Goal: Register for event/course: Sign up to attend an event or enroll in a course

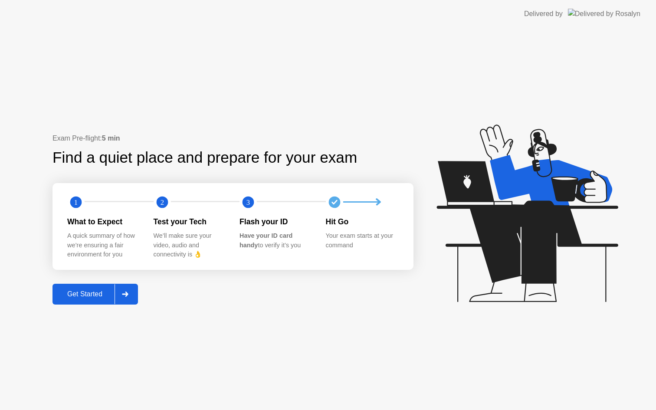
click at [100, 300] on button "Get Started" at bounding box center [96, 294] width 86 height 21
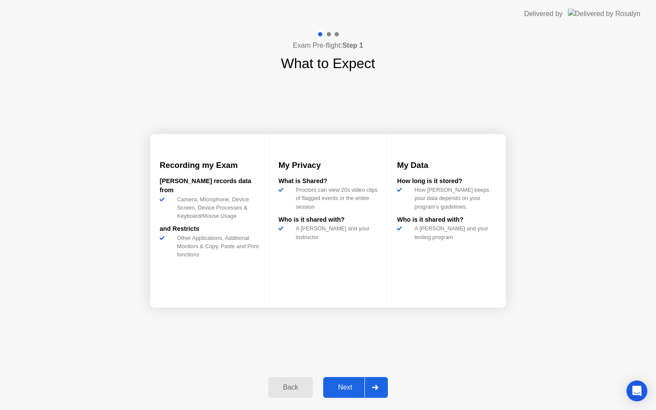
click at [343, 386] on div "Next" at bounding box center [345, 388] width 39 height 8
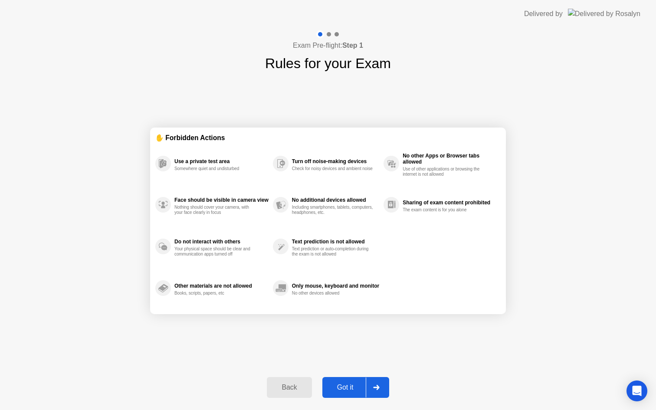
click at [347, 390] on div "Got it" at bounding box center [345, 388] width 41 height 8
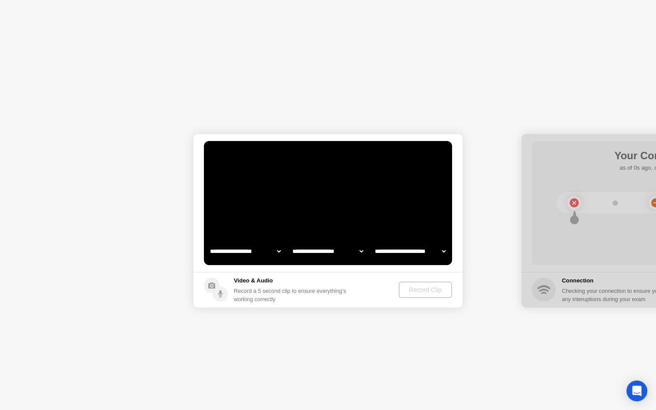
select select "**********"
select select "*******"
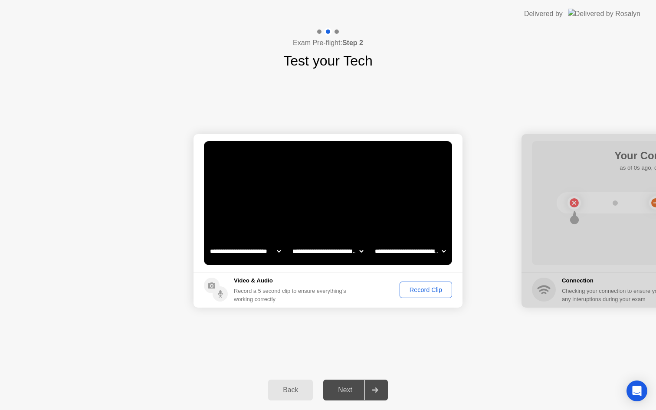
click at [418, 293] on div "Record Clip" at bounding box center [426, 290] width 46 height 7
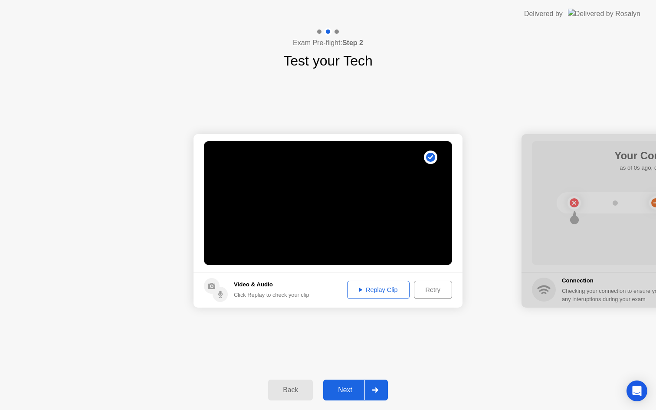
click at [355, 384] on button "Next" at bounding box center [355, 390] width 65 height 21
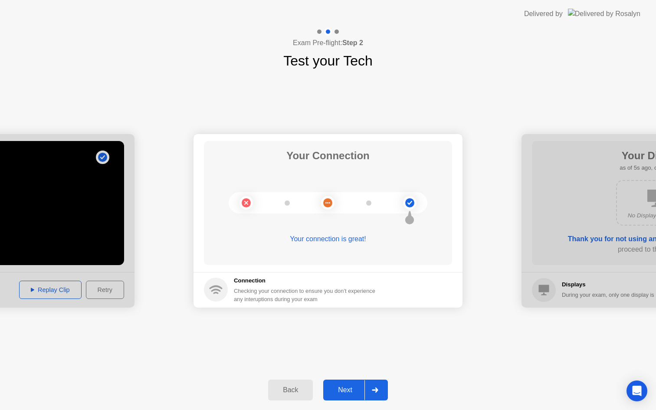
click at [356, 394] on div "Next" at bounding box center [345, 390] width 39 height 8
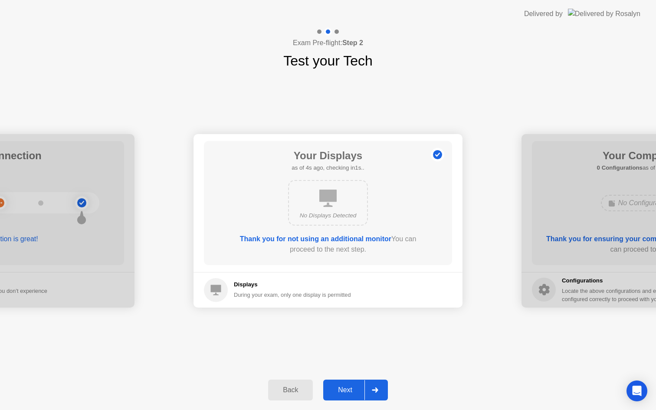
click at [356, 394] on div "Next" at bounding box center [345, 390] width 39 height 8
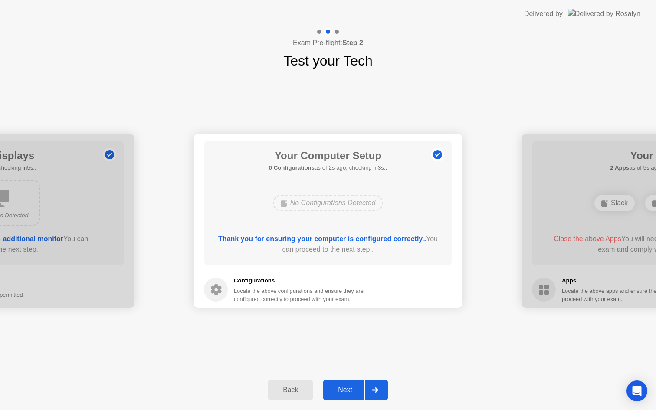
click at [356, 394] on div "Next" at bounding box center [345, 390] width 39 height 8
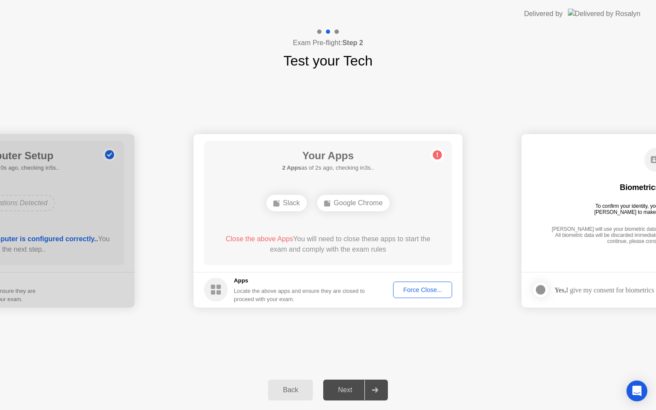
click at [399, 295] on button "Force Close..." at bounding box center [422, 290] width 59 height 16
click at [346, 390] on div "Next" at bounding box center [345, 390] width 39 height 8
click at [336, 208] on div "Google Chrome" at bounding box center [328, 203] width 73 height 16
click at [398, 287] on div "Force Close..." at bounding box center [422, 290] width 53 height 7
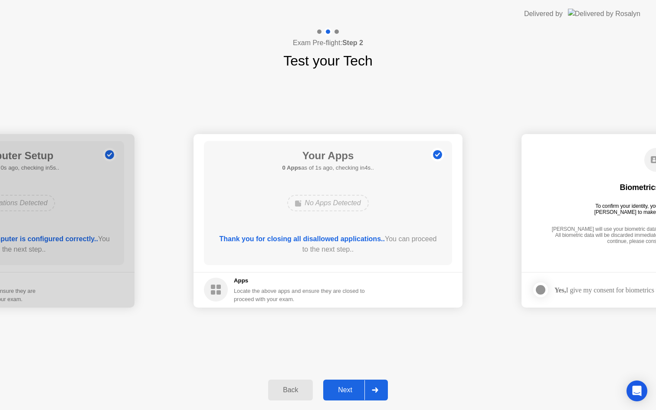
drag, startPoint x: 347, startPoint y: 383, endPoint x: 349, endPoint y: 379, distance: 4.5
click at [347, 382] on button "Next" at bounding box center [355, 390] width 65 height 21
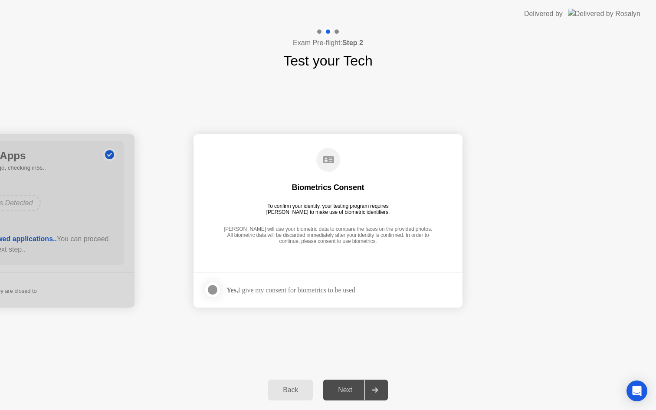
click at [312, 291] on div "Yes, I give my consent for biometrics to be used" at bounding box center [291, 290] width 129 height 8
click at [215, 288] on div at bounding box center [213, 290] width 10 height 10
click at [356, 389] on div "Next" at bounding box center [345, 390] width 39 height 8
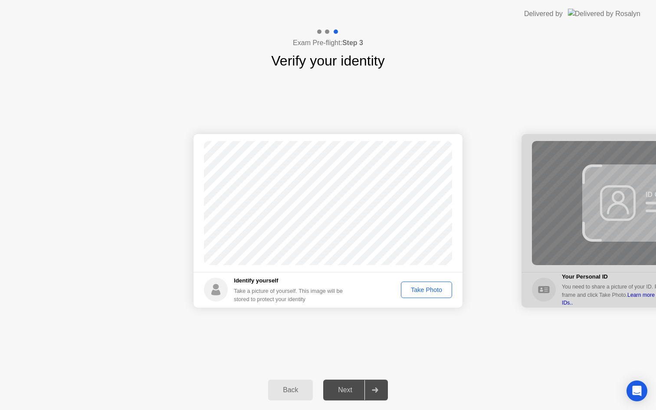
click at [408, 293] on div "Take Photo" at bounding box center [426, 290] width 45 height 7
click at [335, 383] on button "Next" at bounding box center [355, 390] width 65 height 21
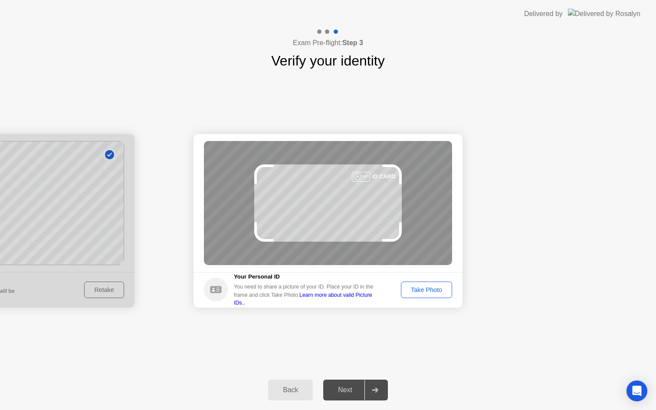
click at [431, 292] on div "Take Photo" at bounding box center [426, 290] width 45 height 7
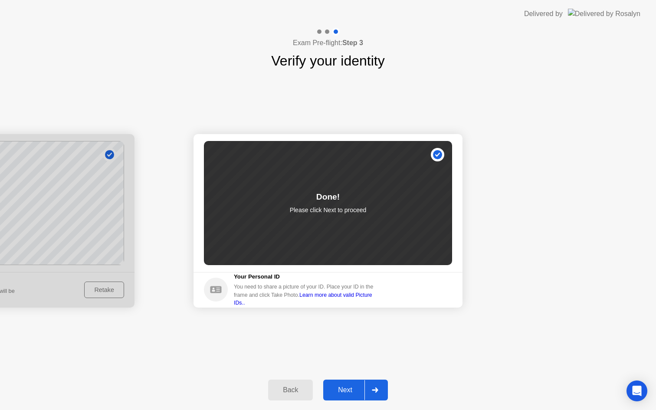
click at [346, 387] on div "Next" at bounding box center [345, 390] width 39 height 8
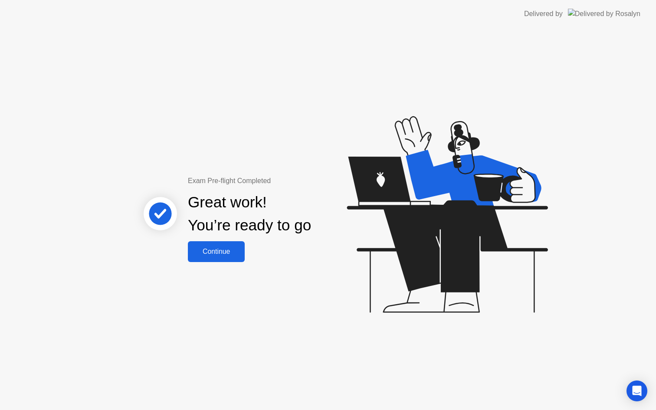
click at [192, 248] on div "Continue" at bounding box center [217, 252] width 52 height 8
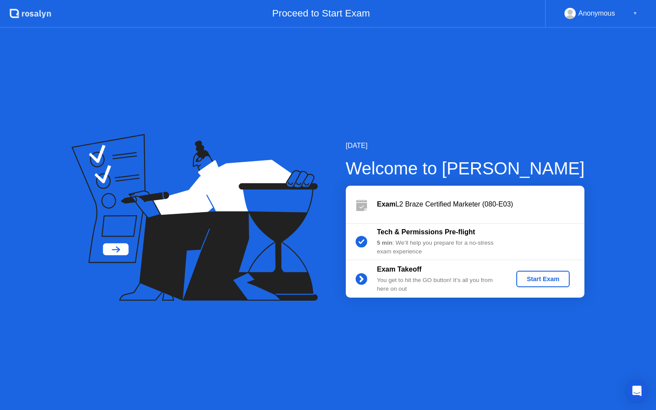
click at [553, 277] on div "Start Exam" at bounding box center [543, 279] width 46 height 7
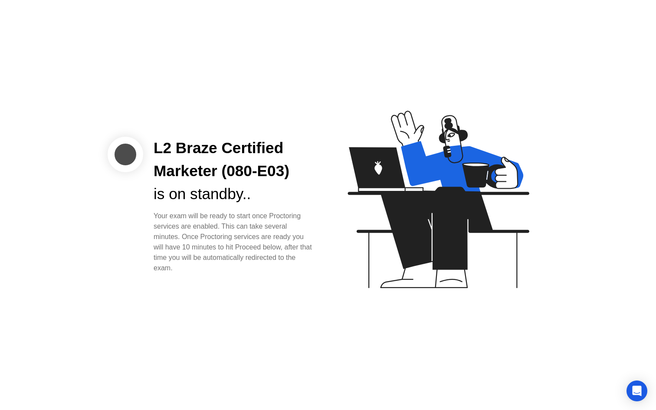
click at [507, 372] on div "L2 Braze Certified Marketer (080-E03) is on standby.. Your exam will be ready t…" at bounding box center [328, 205] width 656 height 410
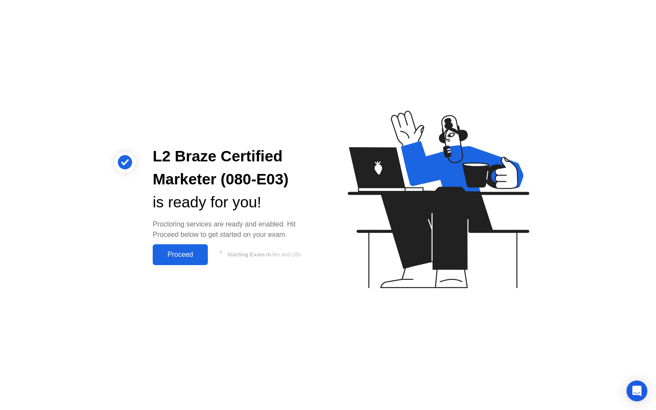
click at [202, 257] on div "Proceed" at bounding box center [180, 255] width 50 height 8
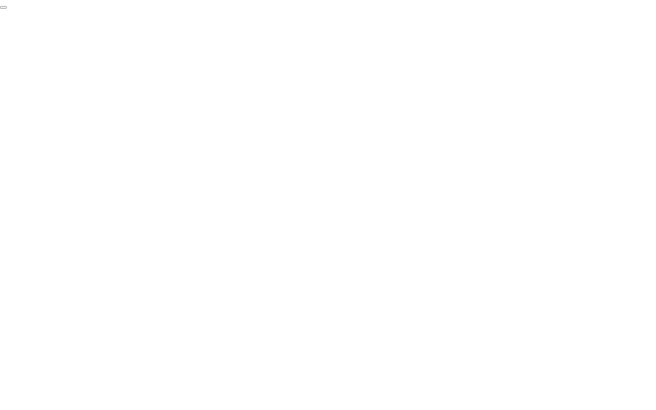
click div "End Proctoring Session"
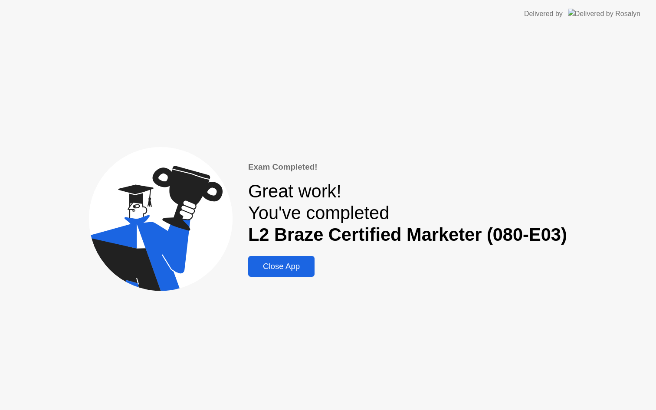
click at [297, 270] on div "Close App" at bounding box center [281, 267] width 61 height 10
